Goal: Contribute content

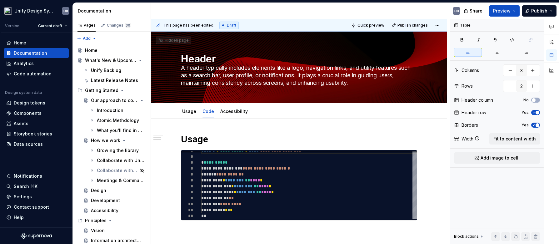
click at [292, 243] on h2 "Properties" at bounding box center [299, 248] width 236 height 10
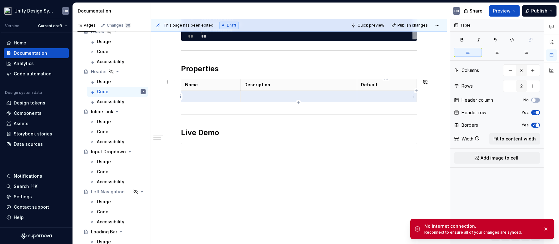
drag, startPoint x: 229, startPoint y: 97, endPoint x: 371, endPoint y: 97, distance: 141.6
click at [371, 97] on tr at bounding box center [299, 97] width 236 height 12
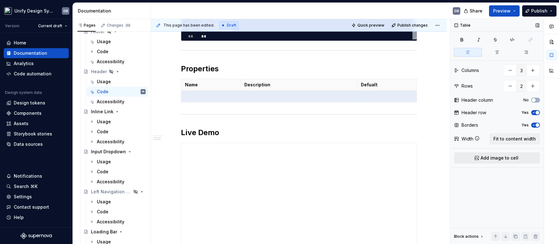
type textarea "*"
click at [512, 71] on button "button" at bounding box center [510, 70] width 11 height 11
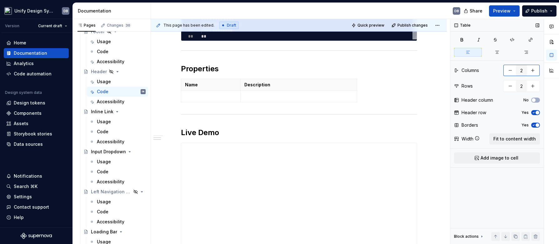
click at [534, 72] on button "button" at bounding box center [532, 70] width 11 height 11
click at [331, 96] on p at bounding box center [298, 96] width 108 height 6
type input "3"
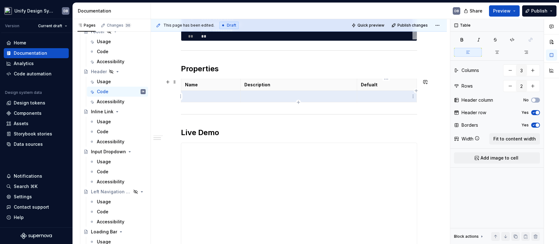
click at [372, 98] on tr at bounding box center [299, 97] width 236 height 12
click at [214, 99] on p at bounding box center [211, 96] width 52 height 6
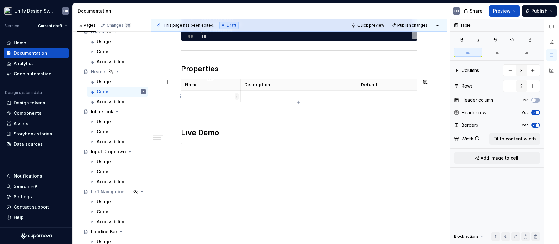
click at [237, 95] on html "Unify Design System DB Version Current draft Home Documentation Analytics Code …" at bounding box center [279, 122] width 559 height 244
click at [306, 96] on html "Unify Design System DB Version Current draft Home Documentation Analytics Code …" at bounding box center [279, 122] width 559 height 244
click at [265, 96] on p at bounding box center [298, 96] width 108 height 6
type textarea "*"
click at [248, 97] on p at bounding box center [298, 96] width 108 height 6
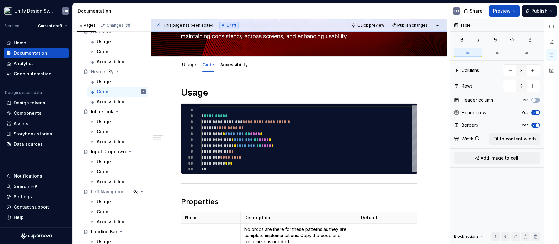
scroll to position [40, 0]
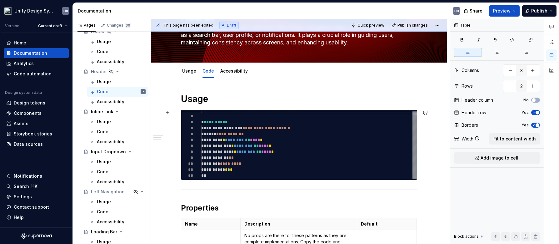
click at [245, 125] on div "**********" at bounding box center [309, 142] width 216 height 71
type textarea "**********"
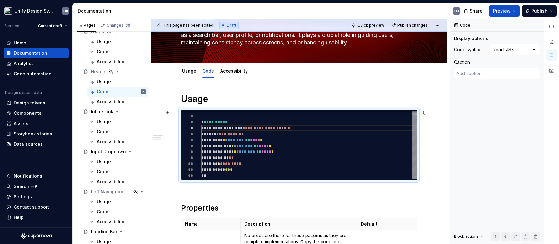
scroll to position [0, 0]
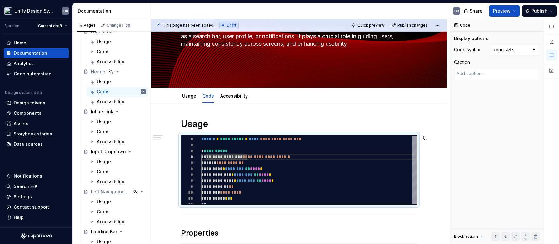
type textarea "*"
click at [240, 164] on div "**********" at bounding box center [309, 171] width 216 height 71
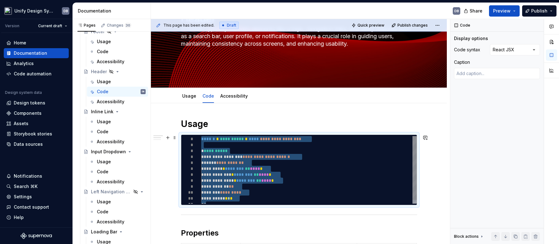
type textarea "**********"
type textarea "*"
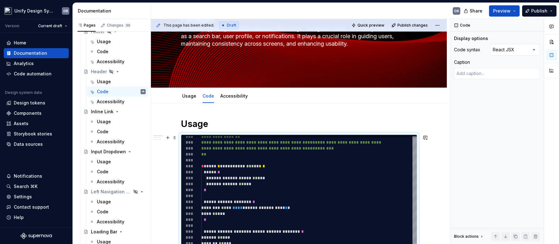
type textarea "**********"
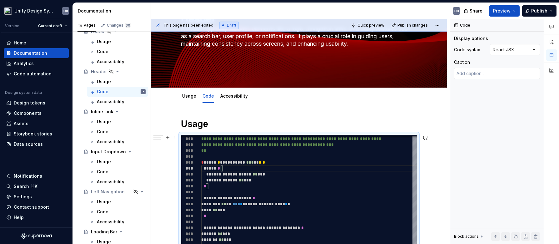
scroll to position [157, 0]
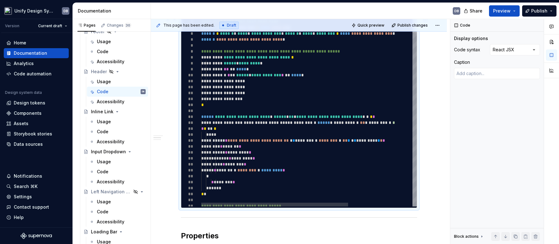
click at [417, 27] on div at bounding box center [414, 26] width 4 height 14
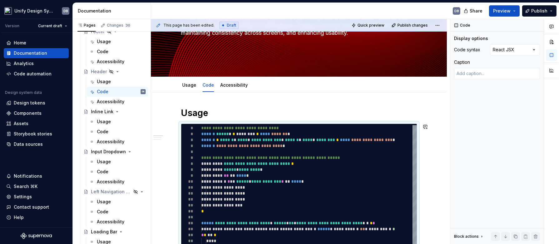
scroll to position [12, 0]
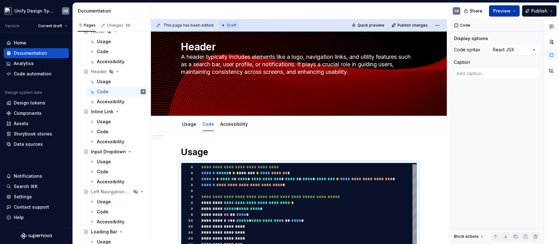
click at [515, 14] on button "Preview" at bounding box center [504, 10] width 31 height 11
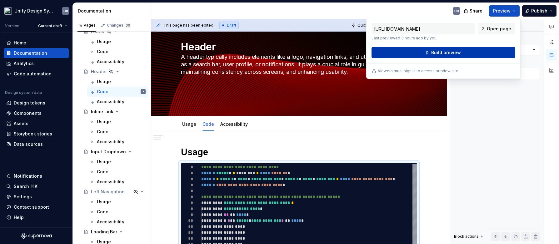
drag, startPoint x: 515, startPoint y: 14, endPoint x: 452, endPoint y: 52, distance: 74.6
click at [452, 52] on span "Build preview" at bounding box center [446, 52] width 30 height 6
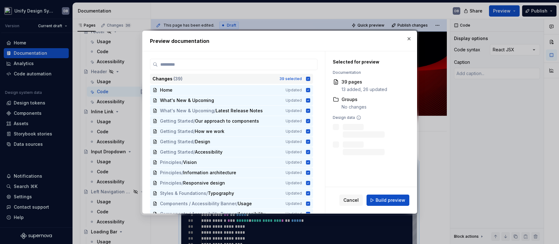
click at [307, 78] on icon at bounding box center [308, 79] width 4 height 4
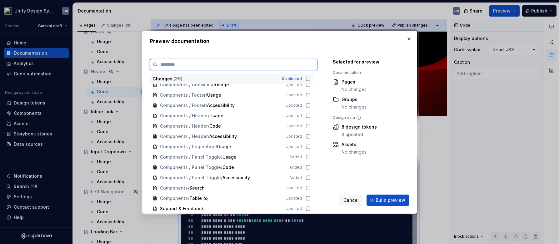
scroll to position [274, 0]
click at [306, 125] on icon at bounding box center [308, 125] width 5 height 5
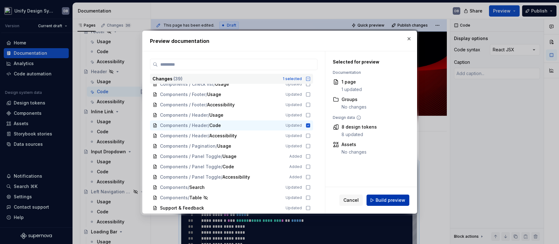
click at [387, 198] on span "Build preview" at bounding box center [391, 200] width 30 height 6
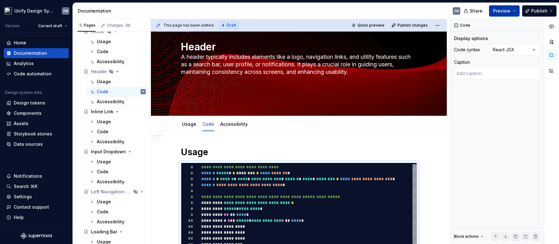
click at [497, 11] on span "Preview" at bounding box center [501, 11] width 17 height 6
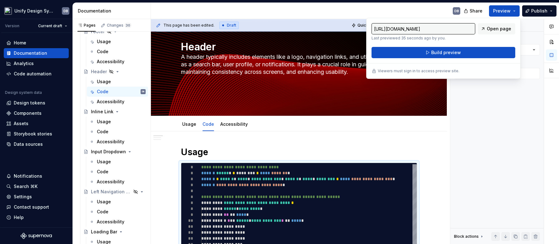
drag, startPoint x: 497, startPoint y: 11, endPoint x: 492, endPoint y: 39, distance: 28.6
click at [492, 39] on div "[URL][DOMAIN_NAME] Last previewed 35 seconds ago by you. Open page" at bounding box center [444, 31] width 144 height 17
click at [500, 28] on span "Open page" at bounding box center [499, 29] width 24 height 6
click at [492, 121] on div "Code Display options Code syntax React JSX Caption Block actions Move up Move d…" at bounding box center [496, 131] width 93 height 225
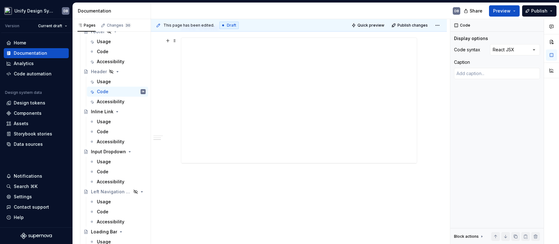
scroll to position [364, 0]
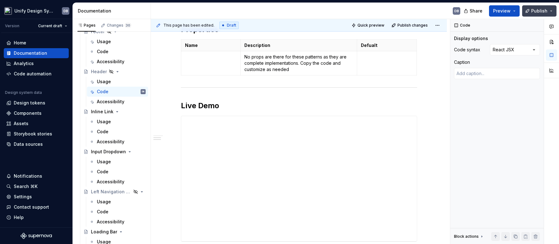
click at [551, 14] on button "Publish" at bounding box center [539, 10] width 34 height 11
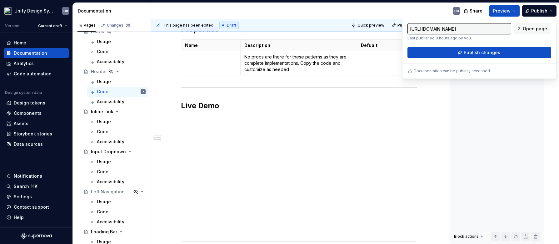
drag, startPoint x: 551, startPoint y: 14, endPoint x: 479, endPoint y: 44, distance: 78.2
click at [479, 44] on div "[URL][DOMAIN_NAME] Last published 3 hours ago by you. Open page Publish changes" at bounding box center [479, 40] width 144 height 35
drag, startPoint x: 479, startPoint y: 44, endPoint x: 476, endPoint y: 42, distance: 3.6
click at [476, 42] on div "[URL][DOMAIN_NAME] Last published 3 hours ago by you. Open page Publish changes" at bounding box center [479, 40] width 144 height 35
click at [469, 54] on span "Publish changes" at bounding box center [482, 52] width 37 height 6
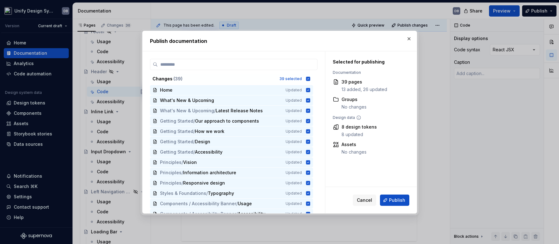
click at [307, 79] on icon at bounding box center [308, 78] width 5 height 5
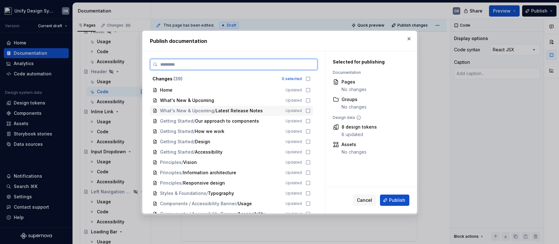
click at [307, 111] on icon at bounding box center [308, 110] width 5 height 5
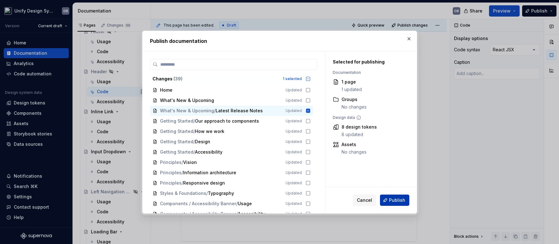
click at [397, 199] on span "Publish" at bounding box center [397, 200] width 16 height 6
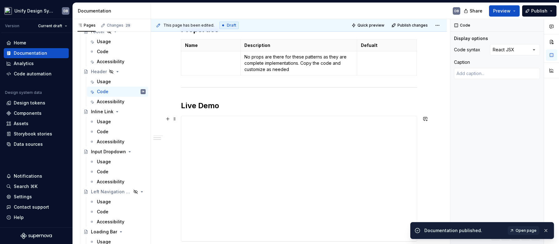
type textarea "*"
